Goal: Find specific page/section: Find specific page/section

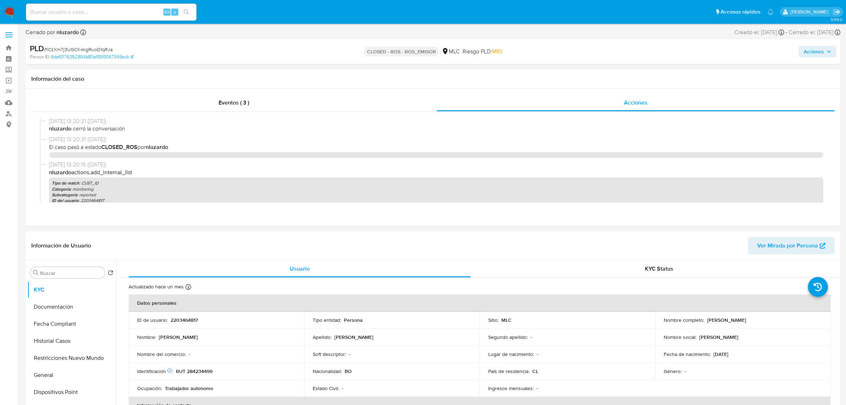
select select "10"
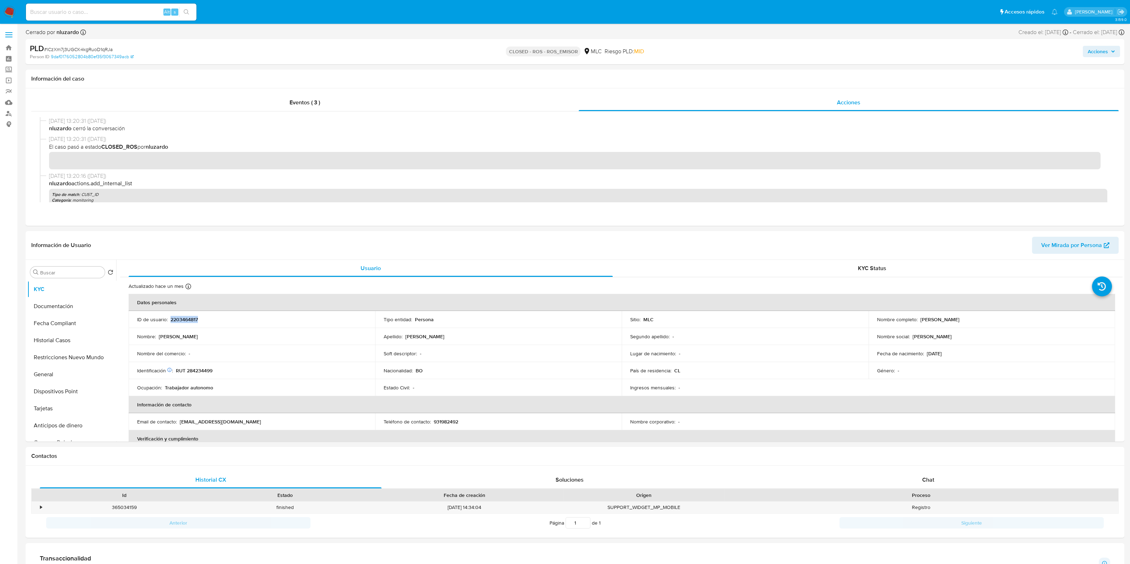
scroll to position [44, 0]
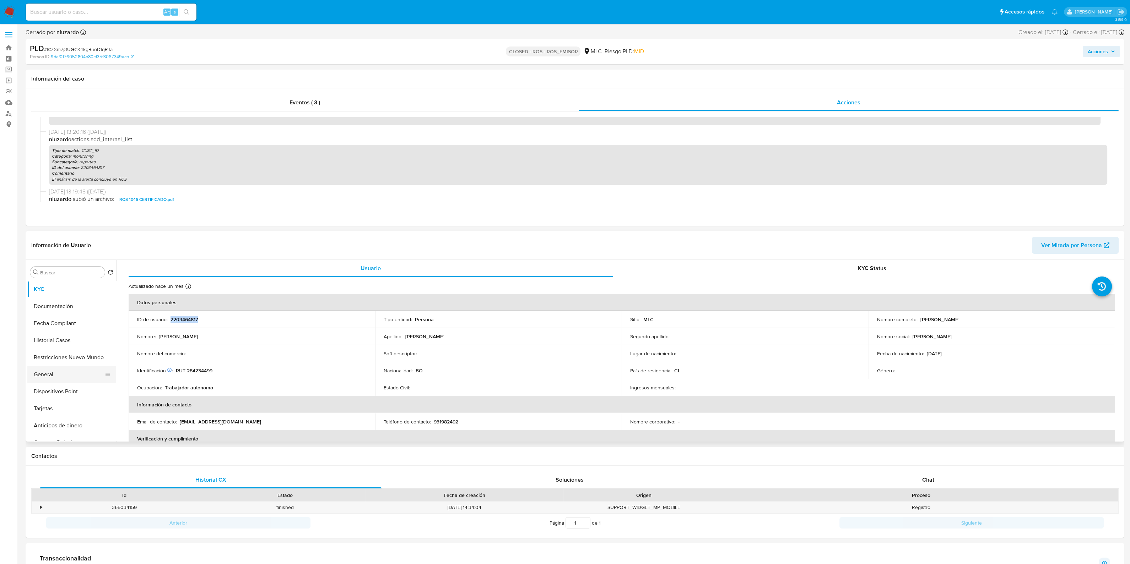
click at [63, 378] on button "General" at bounding box center [68, 374] width 83 height 17
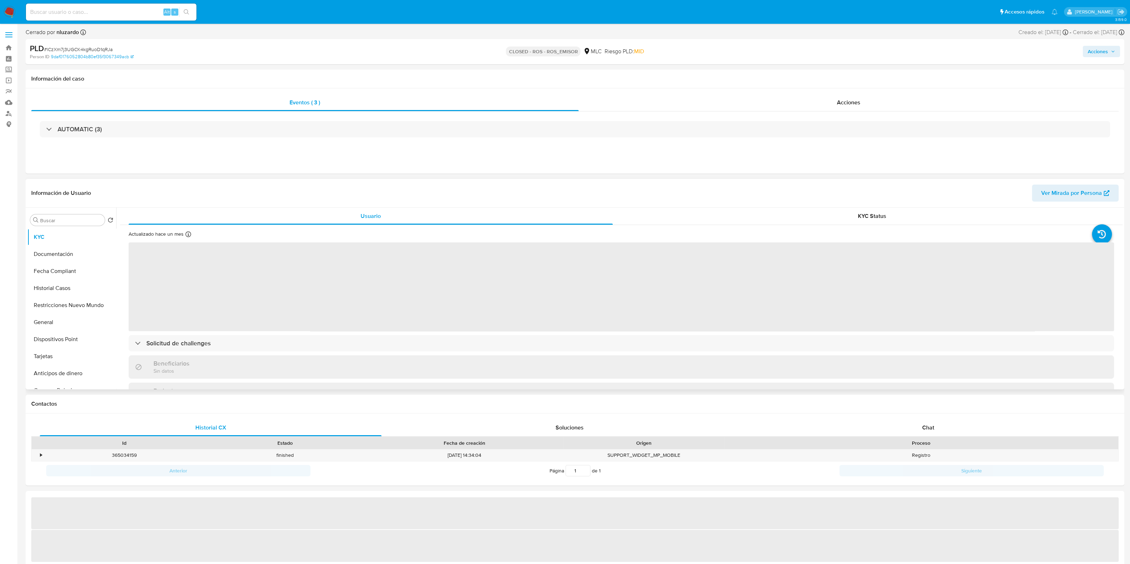
select select "10"
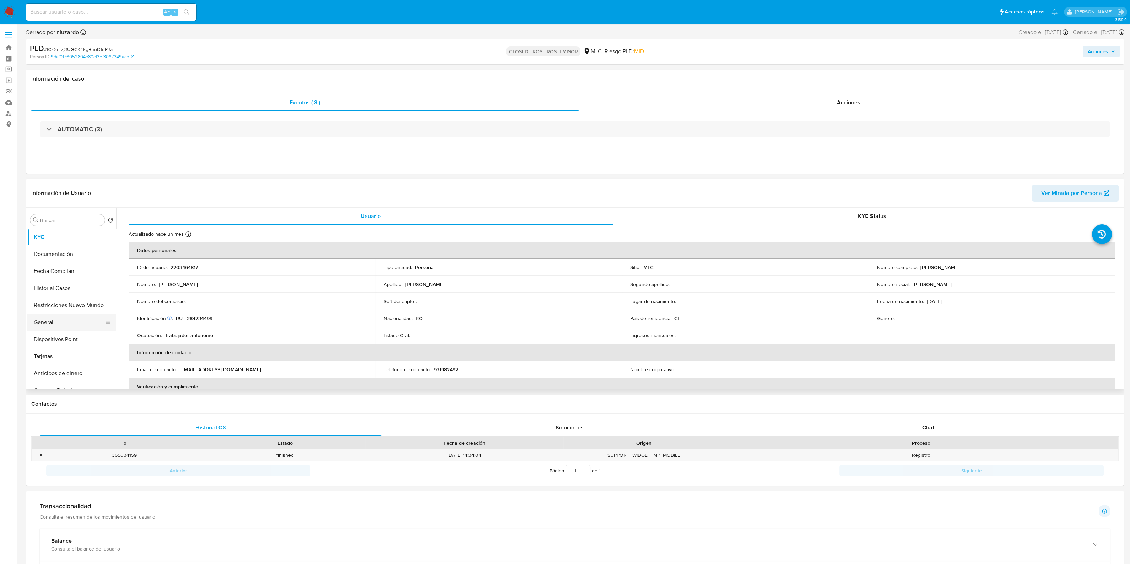
click at [69, 321] on button "General" at bounding box center [68, 322] width 83 height 17
